Goal: Task Accomplishment & Management: Use online tool/utility

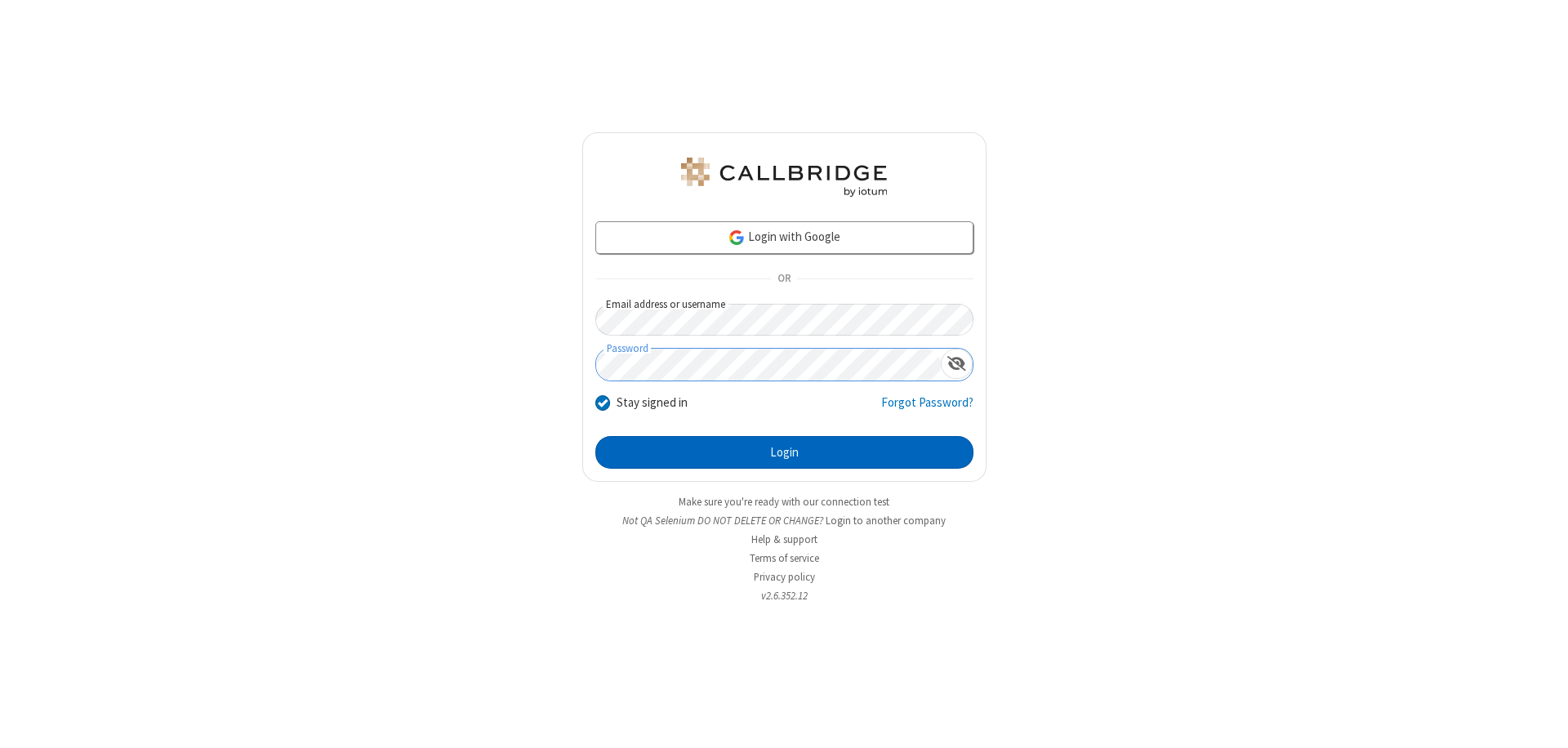
click at [784, 452] on button "Login" at bounding box center [784, 452] width 378 height 33
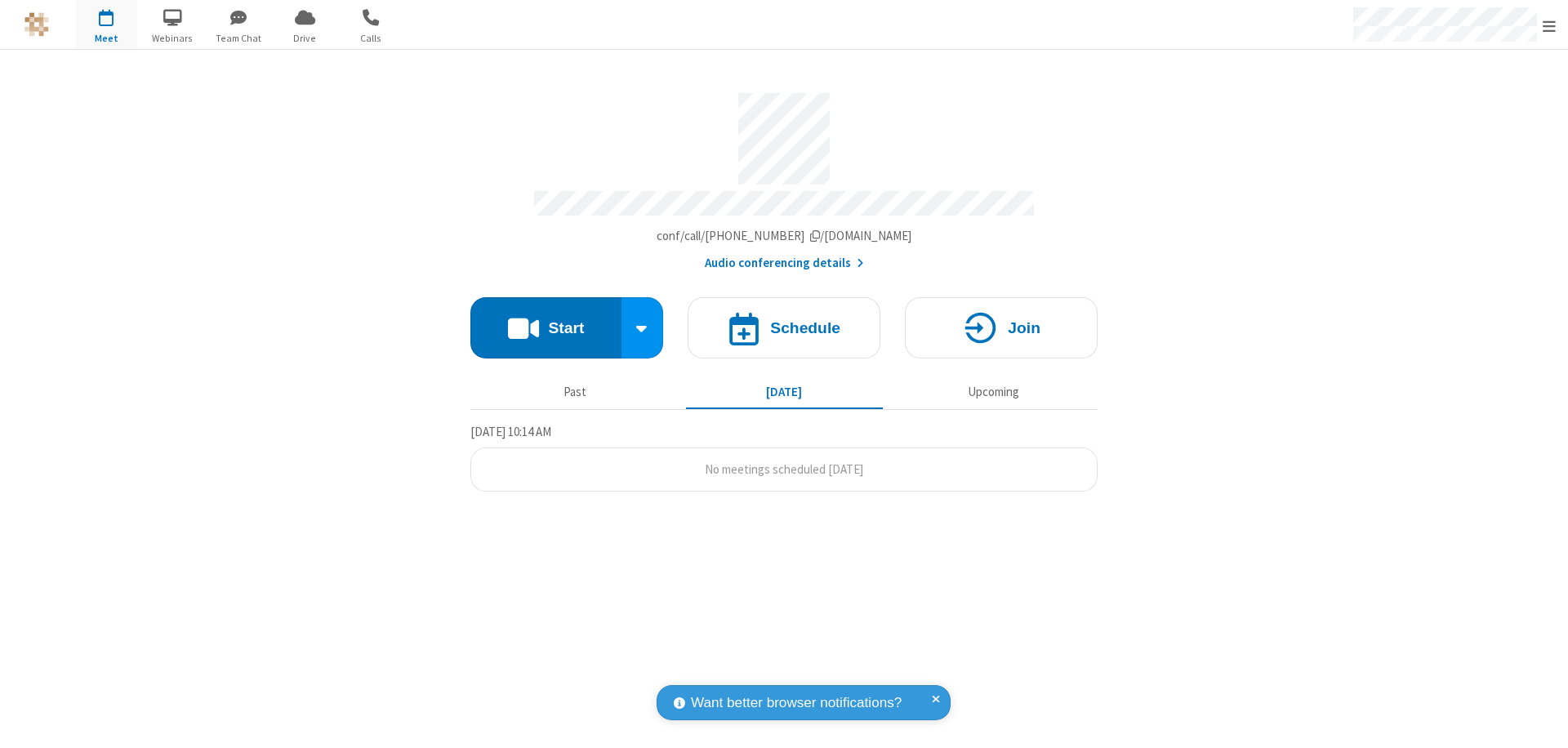
click at [545, 320] on button "Start" at bounding box center [545, 327] width 151 height 61
